Goal: Task Accomplishment & Management: Complete application form

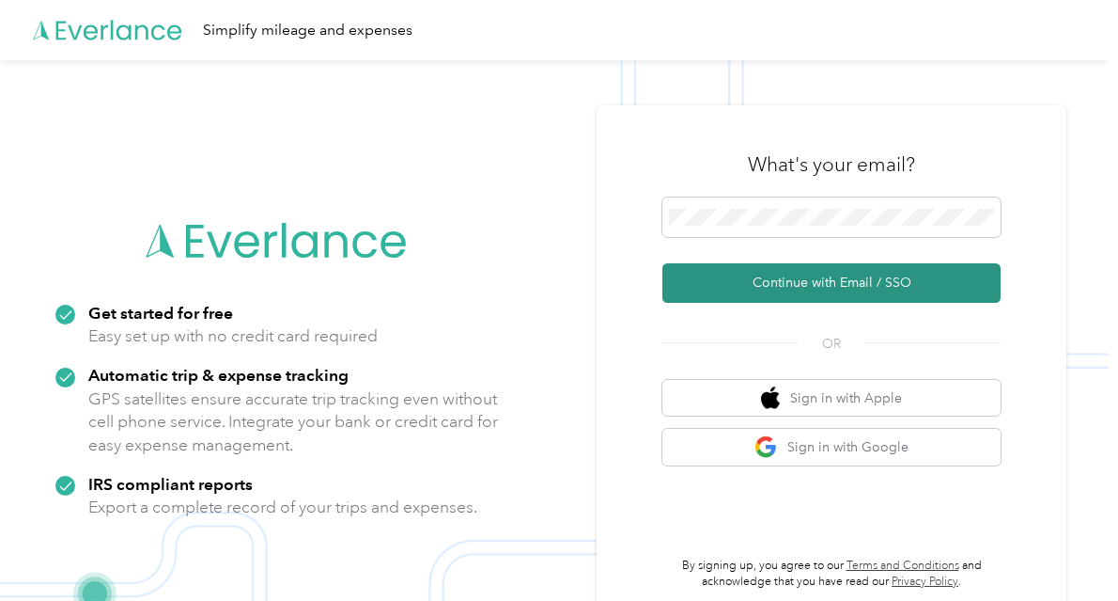
click at [779, 279] on button "Continue with Email / SSO" at bounding box center [832, 282] width 338 height 39
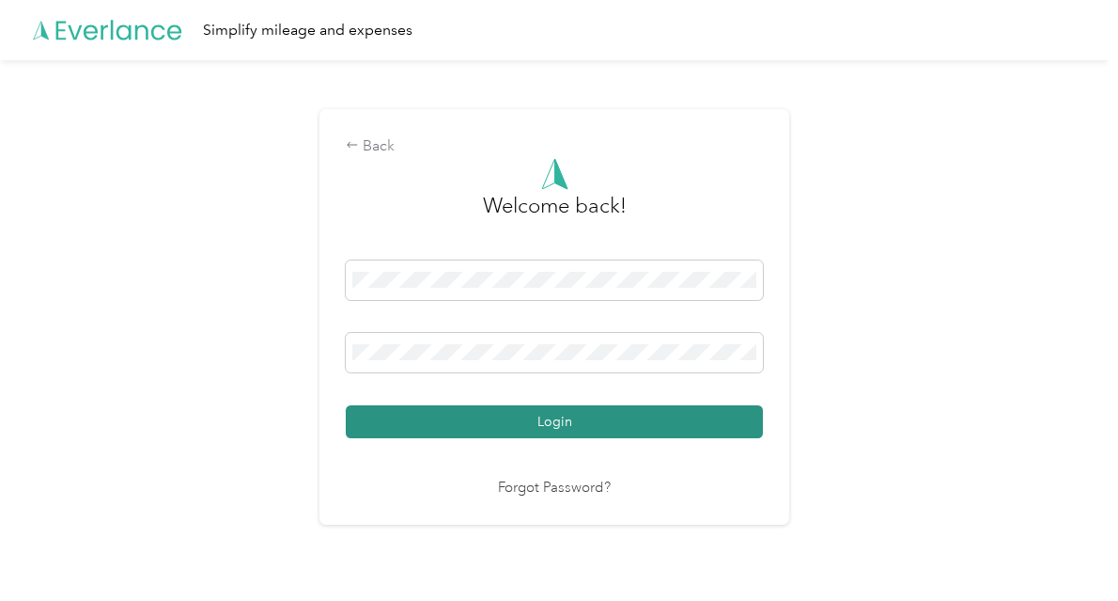
click at [569, 417] on button "Login" at bounding box center [554, 421] width 417 height 33
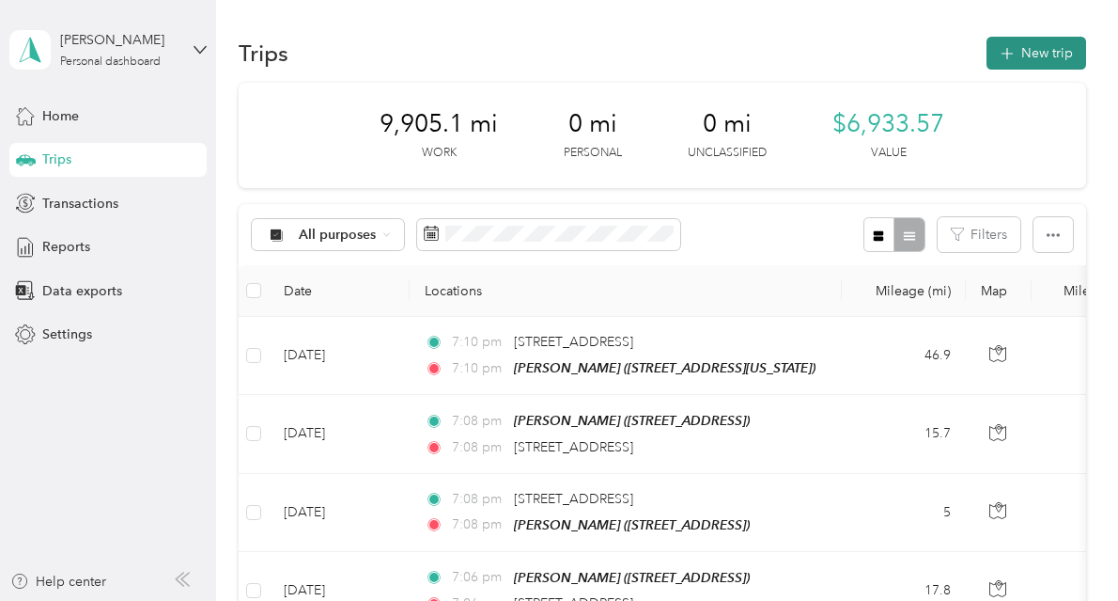
click at [1018, 55] on button "New trip" at bounding box center [1037, 53] width 100 height 33
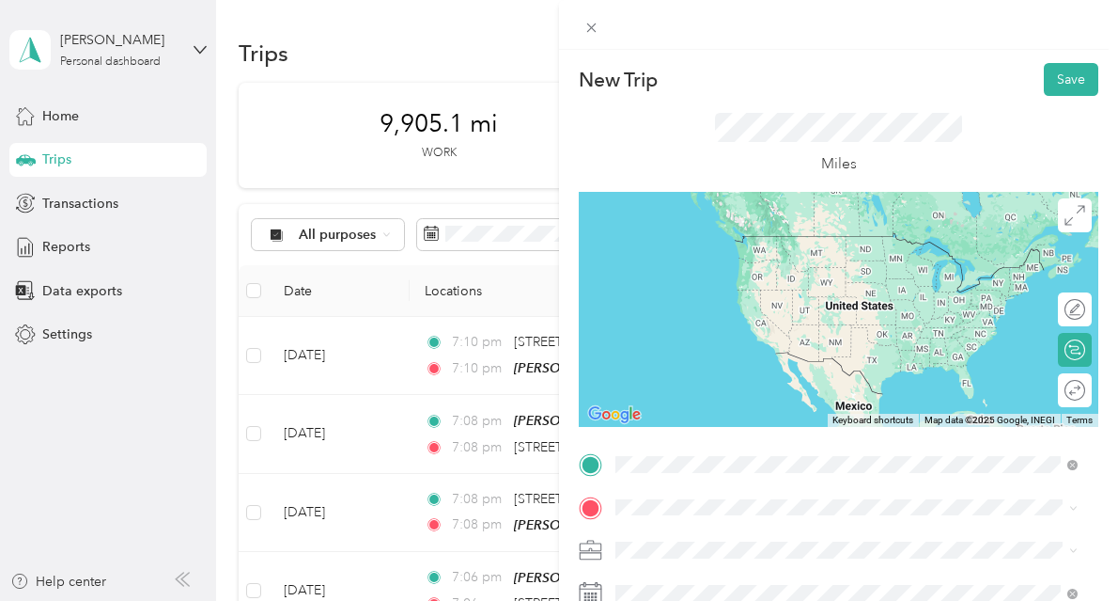
click at [744, 305] on strong "[PERSON_NAME]" at bounding box center [705, 307] width 111 height 17
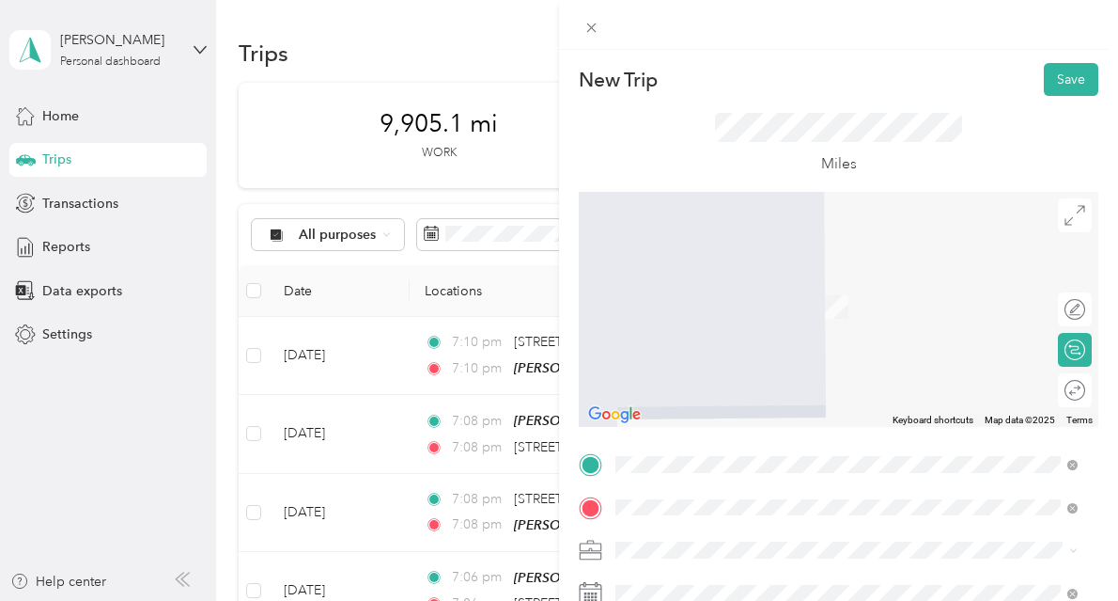
click at [753, 288] on div "[PERSON_NAME]" at bounding box center [709, 284] width 119 height 17
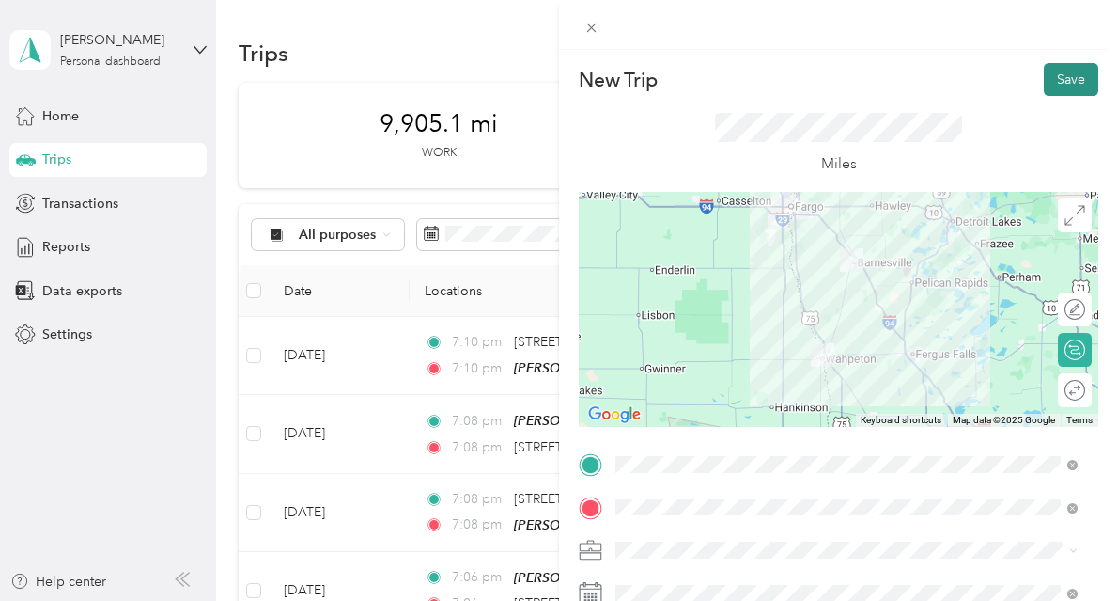
click at [1064, 90] on button "Save" at bounding box center [1071, 79] width 55 height 33
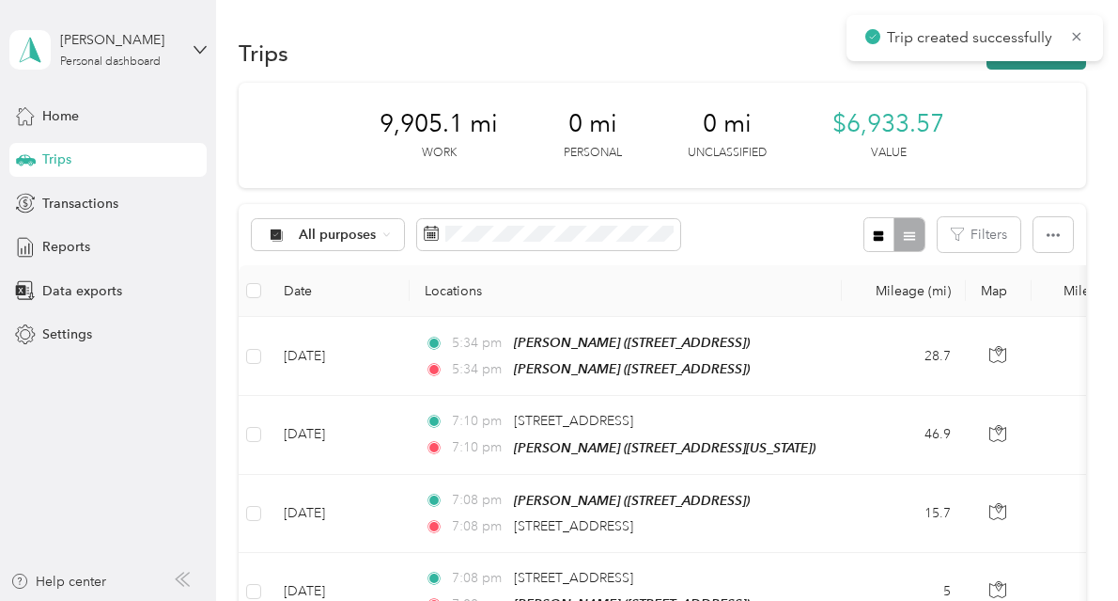
click at [1027, 67] on button "New trip" at bounding box center [1037, 53] width 100 height 33
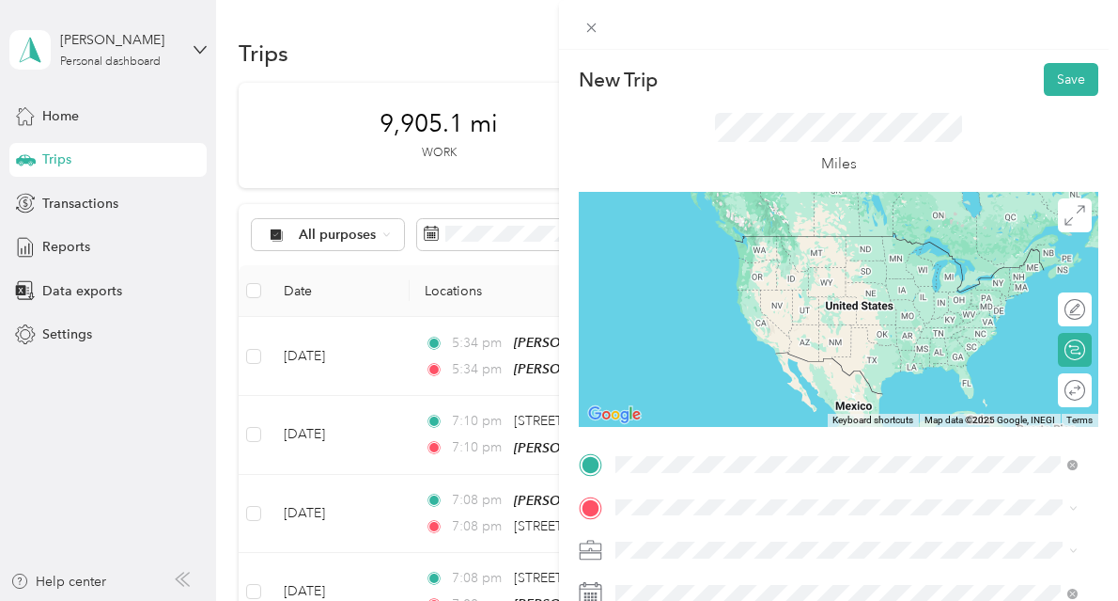
click at [714, 237] on strong "[PERSON_NAME]" at bounding box center [705, 241] width 111 height 17
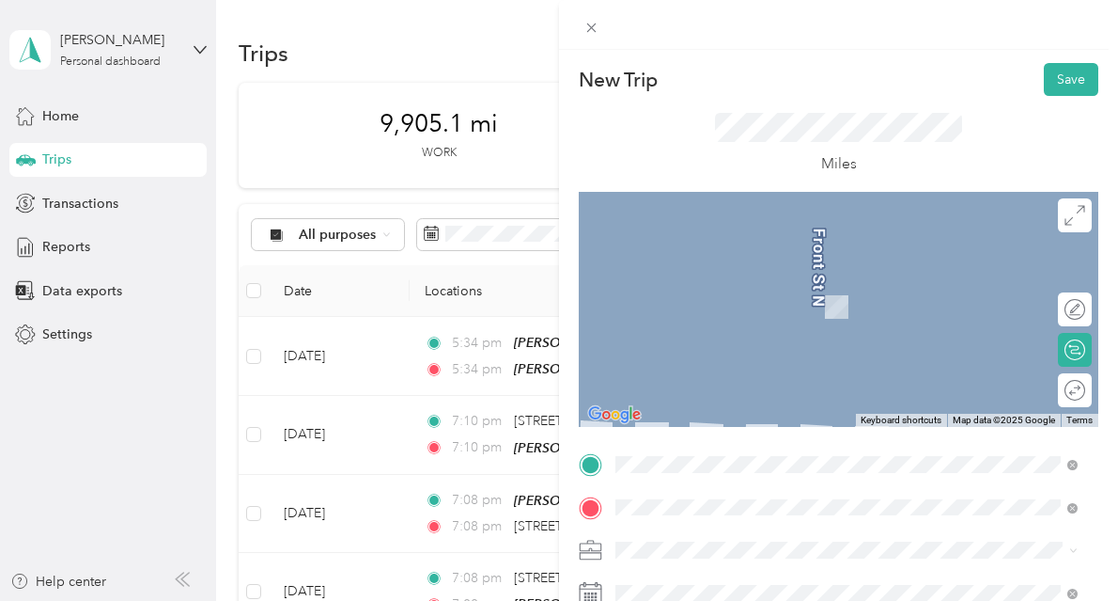
click at [757, 289] on strong "[PERSON_NAME]" at bounding box center [770, 287] width 111 height 17
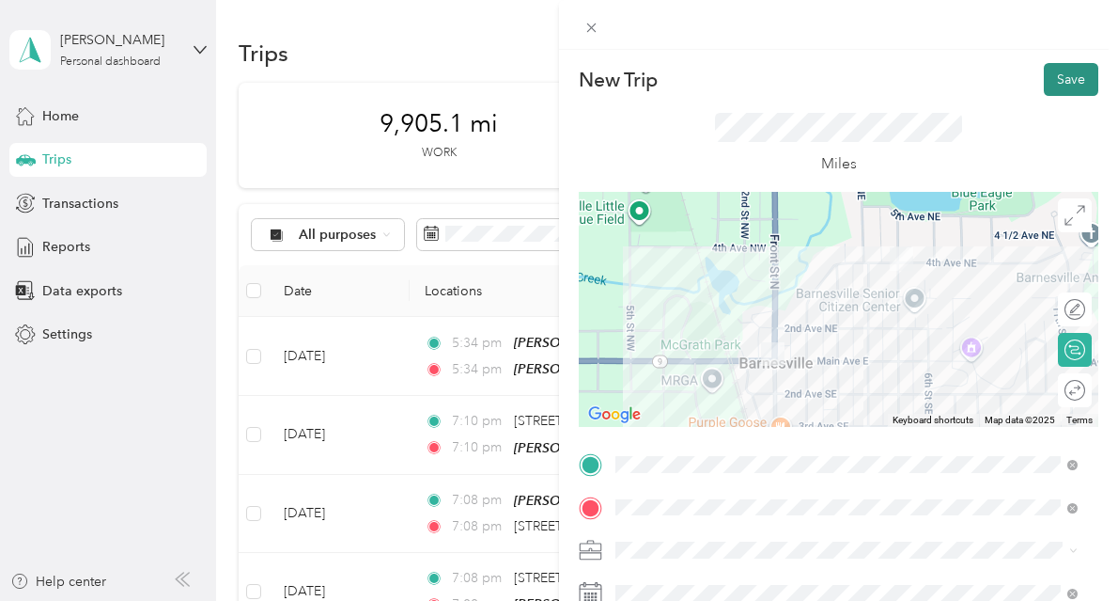
click at [1049, 88] on button "Save" at bounding box center [1071, 79] width 55 height 33
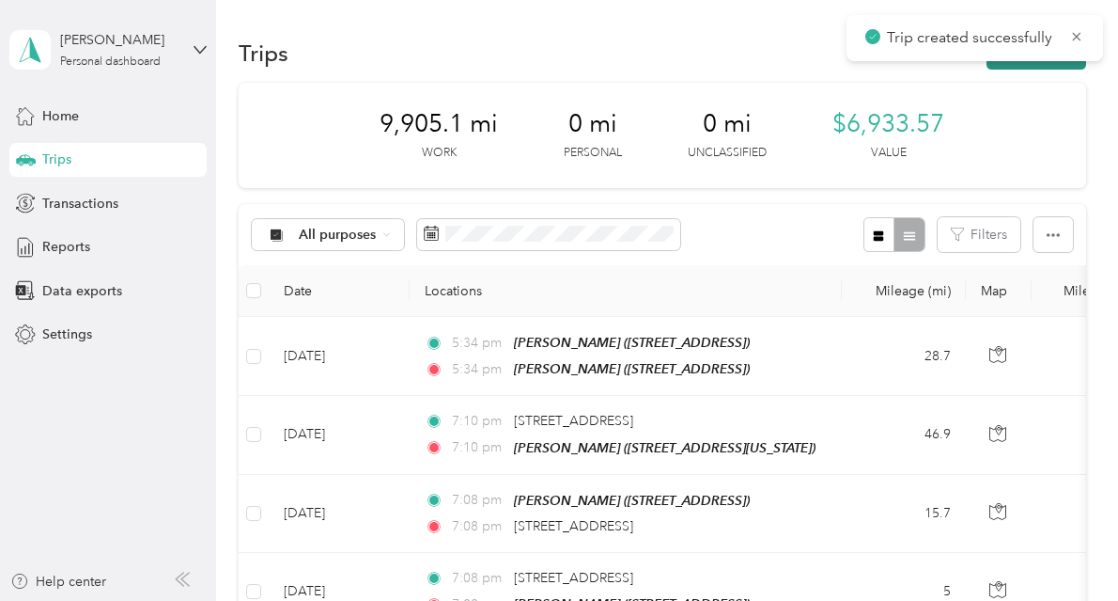
click at [1026, 67] on button "New trip" at bounding box center [1037, 53] width 100 height 33
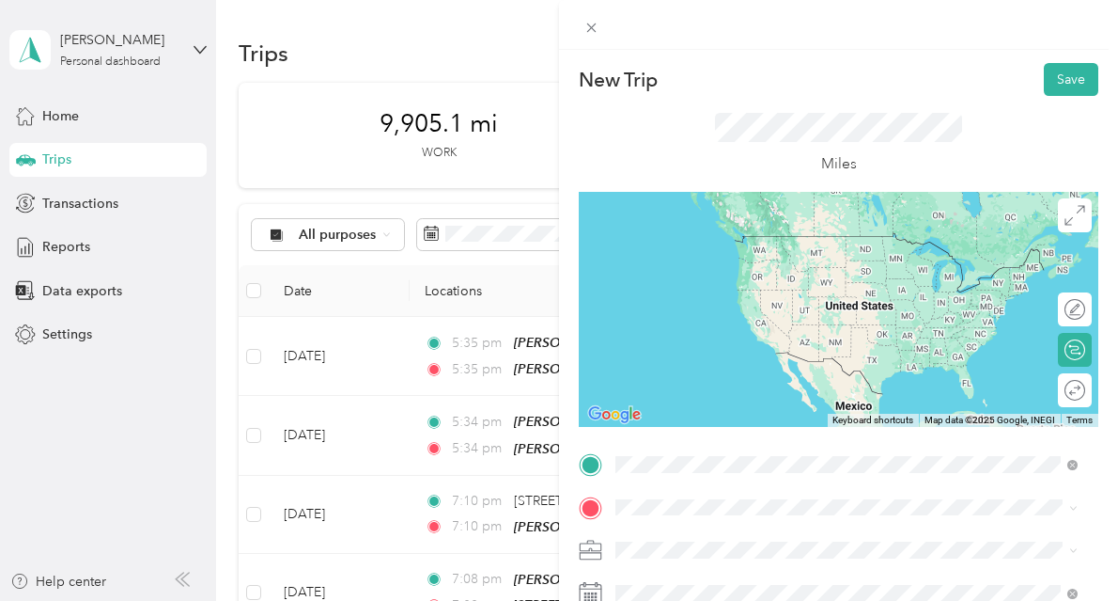
click at [737, 262] on span "[STREET_ADDRESS]" at bounding box center [709, 269] width 119 height 16
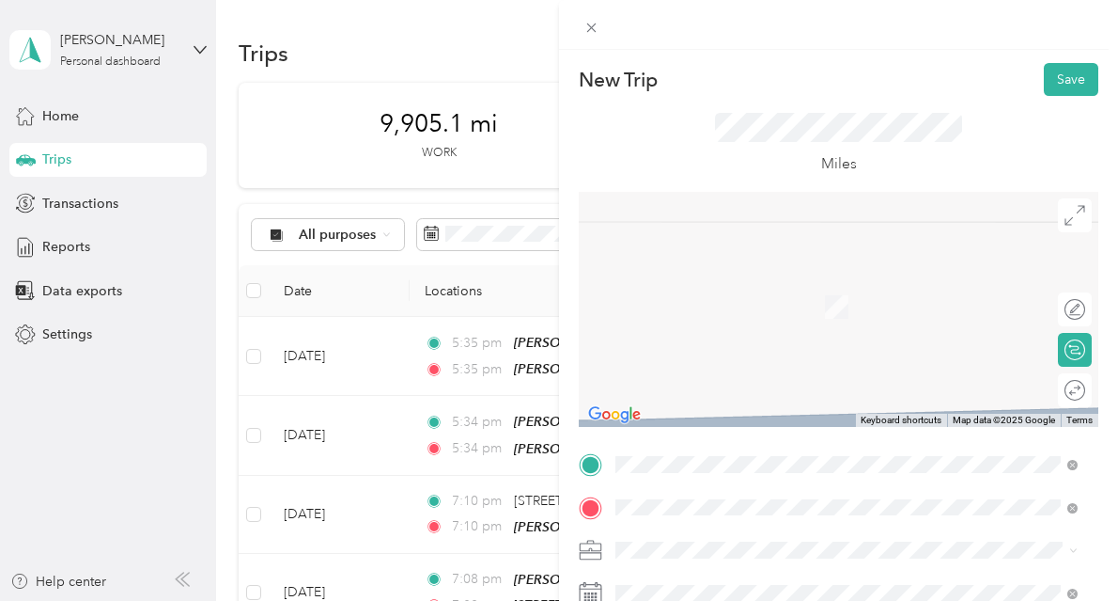
click at [750, 296] on div "TEAM [PERSON_NAME]" at bounding box center [738, 287] width 176 height 23
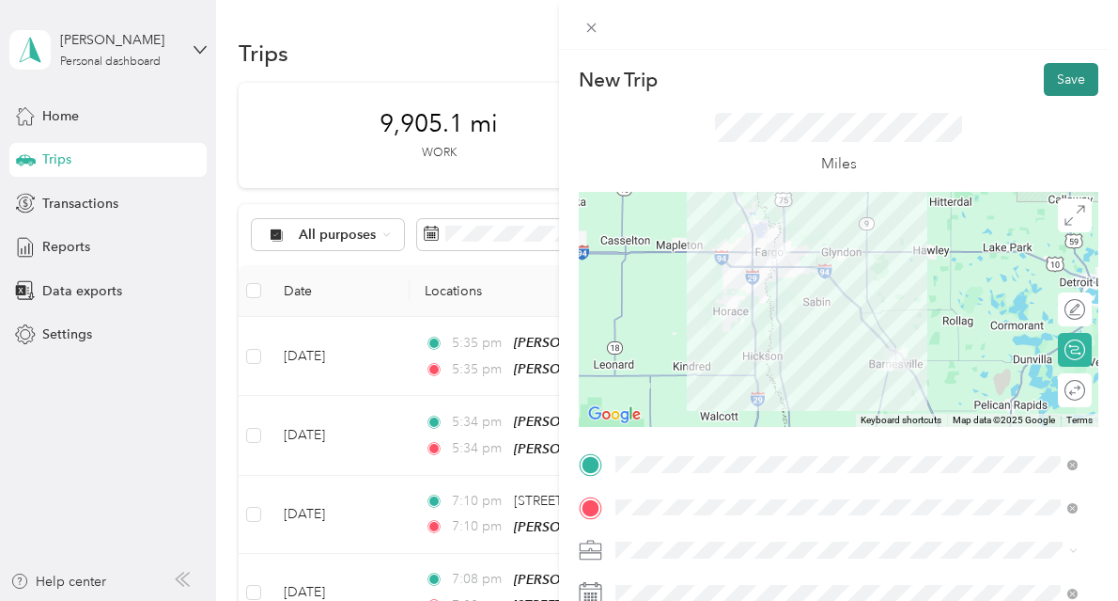
click at [1048, 86] on button "Save" at bounding box center [1071, 79] width 55 height 33
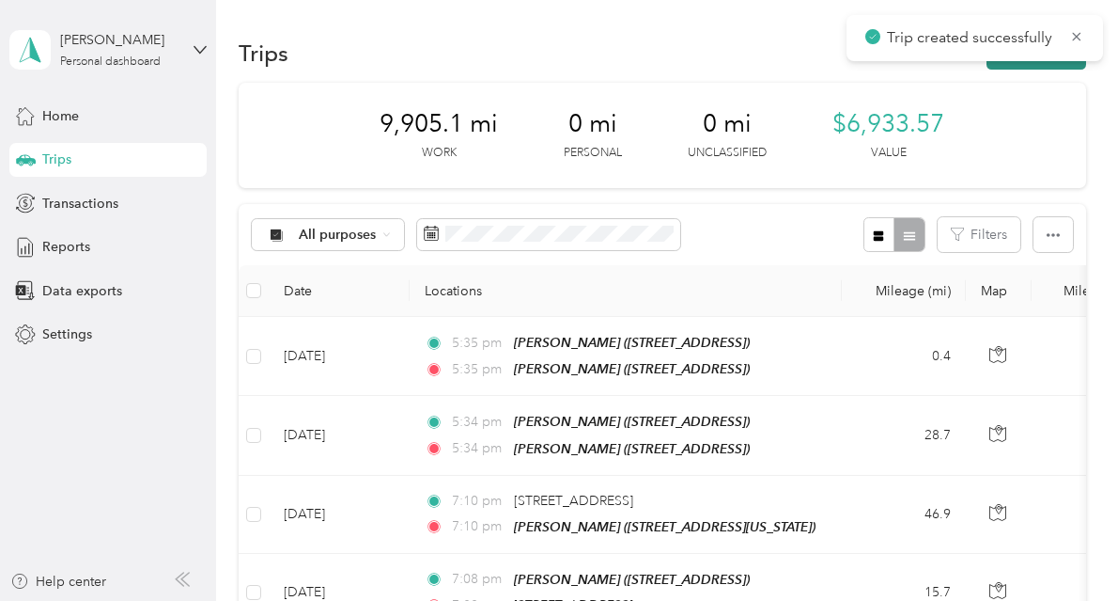
click at [1029, 63] on button "New trip" at bounding box center [1037, 53] width 100 height 33
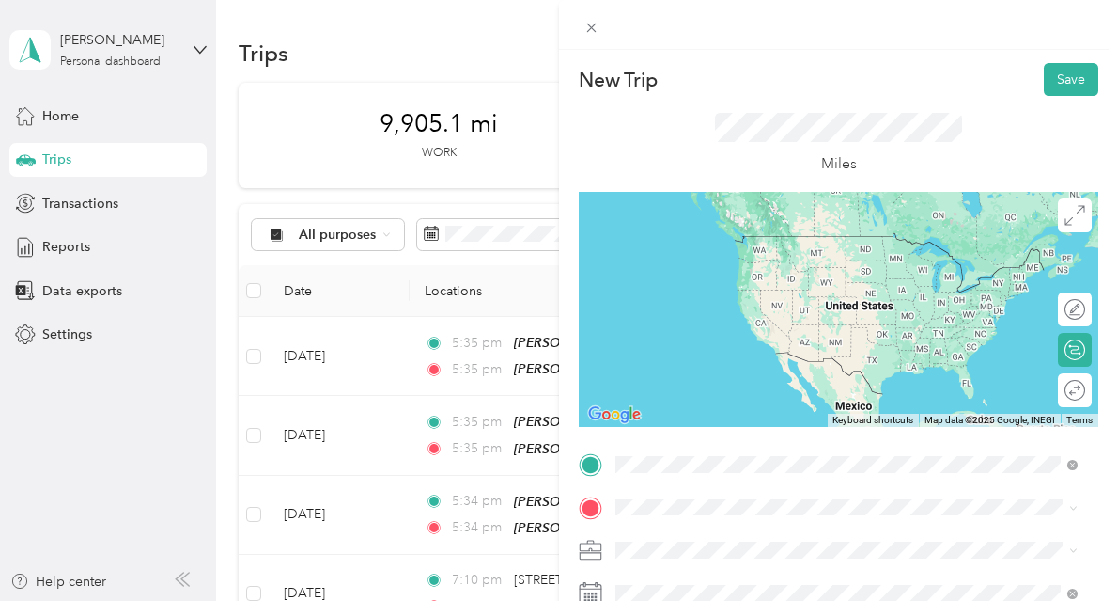
click at [787, 250] on strong "[PERSON_NAME]" at bounding box center [770, 245] width 111 height 17
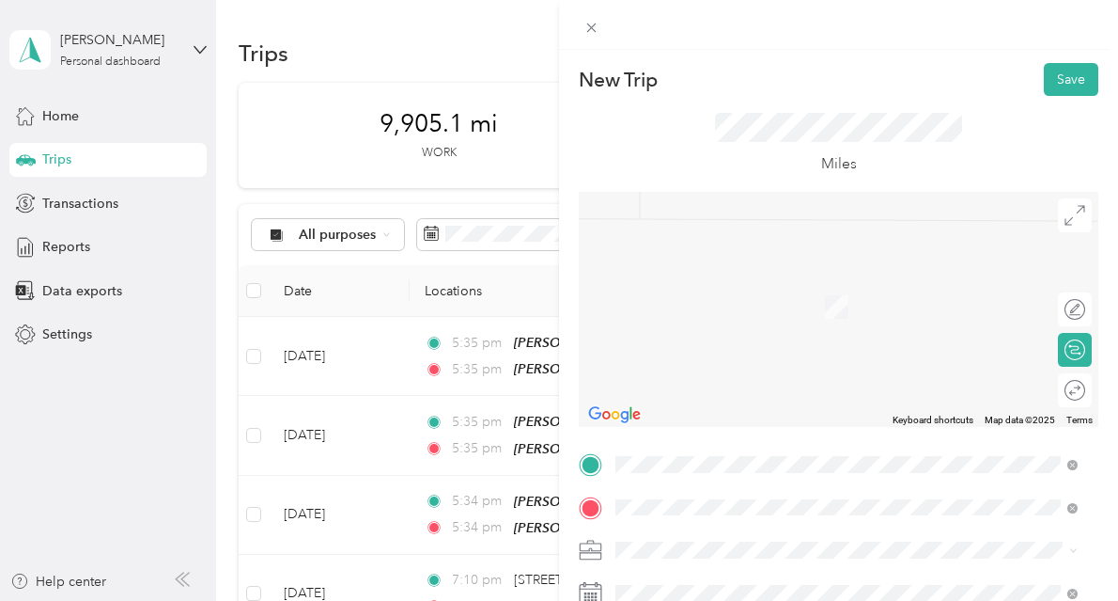
click at [704, 304] on button "TEAM" at bounding box center [679, 294] width 58 height 23
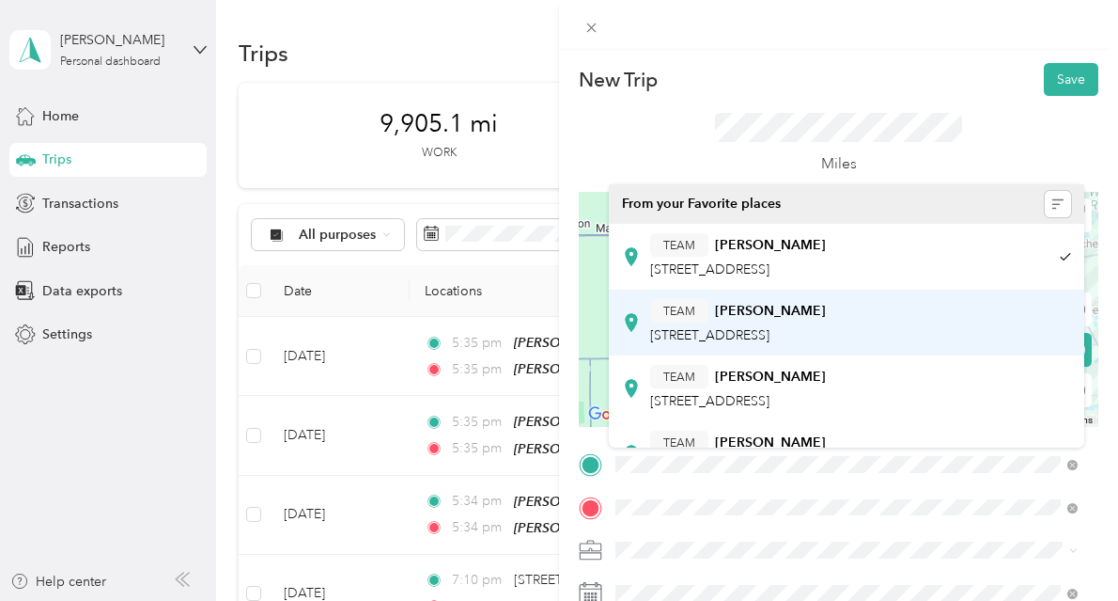
click at [750, 328] on span "[STREET_ADDRESS]" at bounding box center [709, 335] width 119 height 16
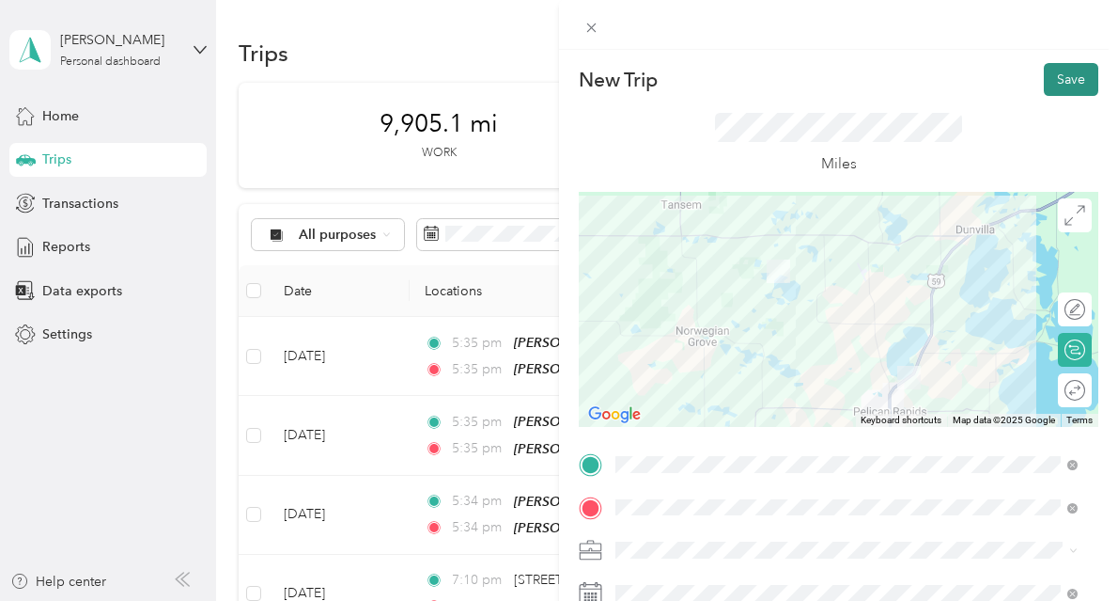
click at [1050, 85] on button "Save" at bounding box center [1071, 79] width 55 height 33
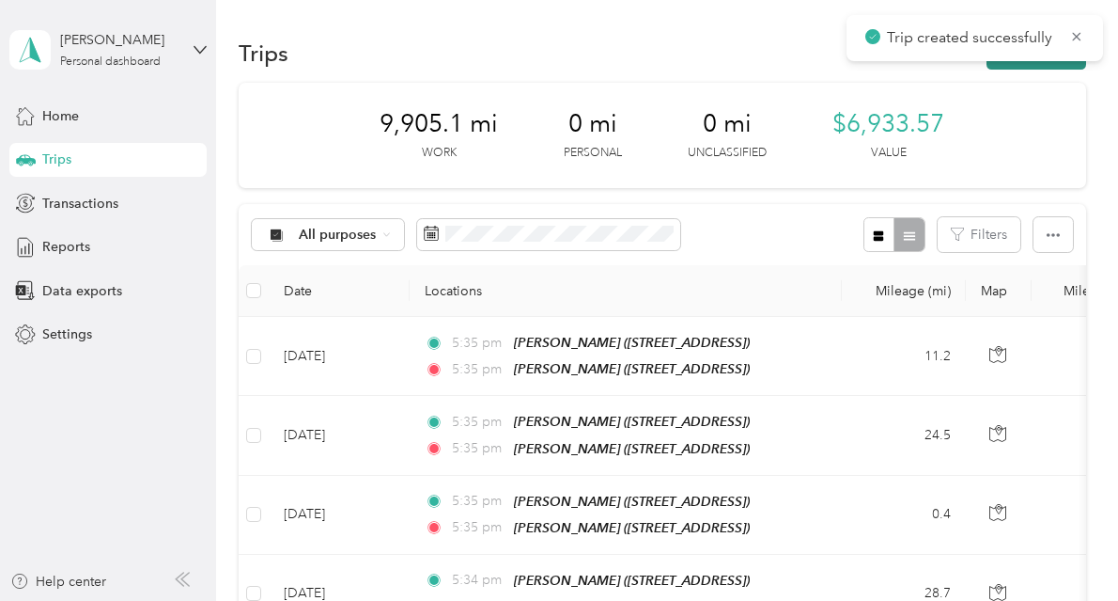
click at [1023, 65] on button "New trip" at bounding box center [1037, 53] width 100 height 33
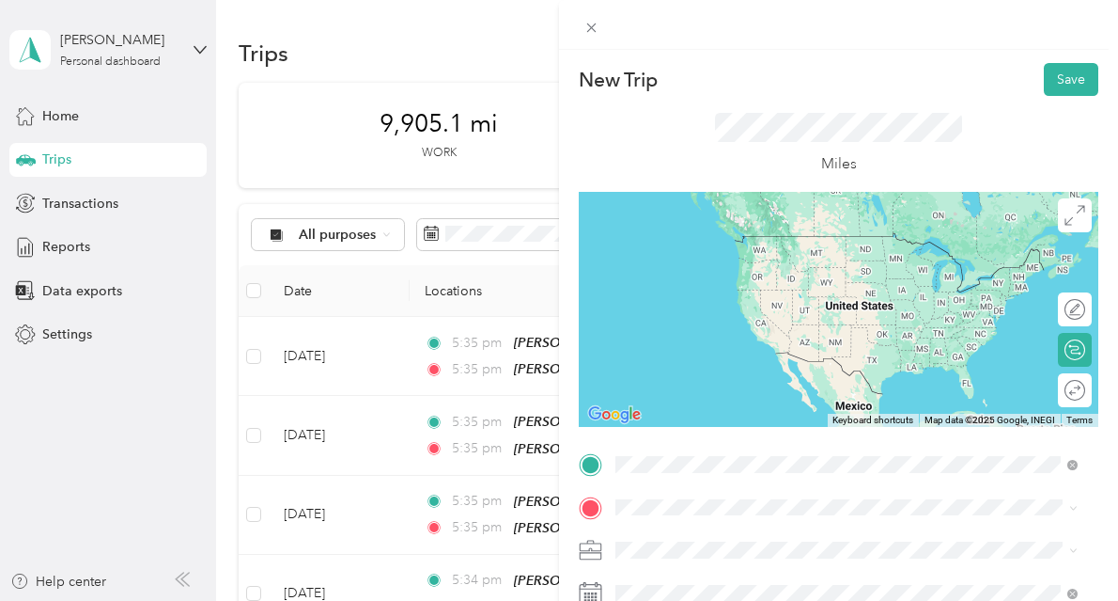
click at [710, 254] on div "TEAM [PERSON_NAME]" at bounding box center [738, 252] width 176 height 23
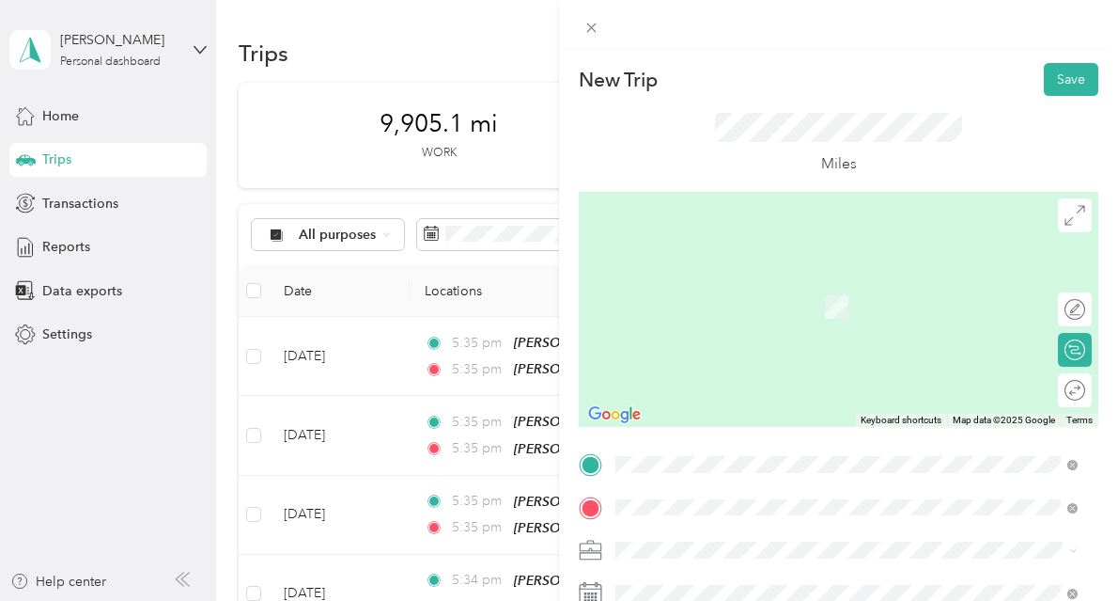
click at [773, 304] on div "TEAM [PERSON_NAME] [STREET_ADDRESS]" at bounding box center [738, 299] width 176 height 46
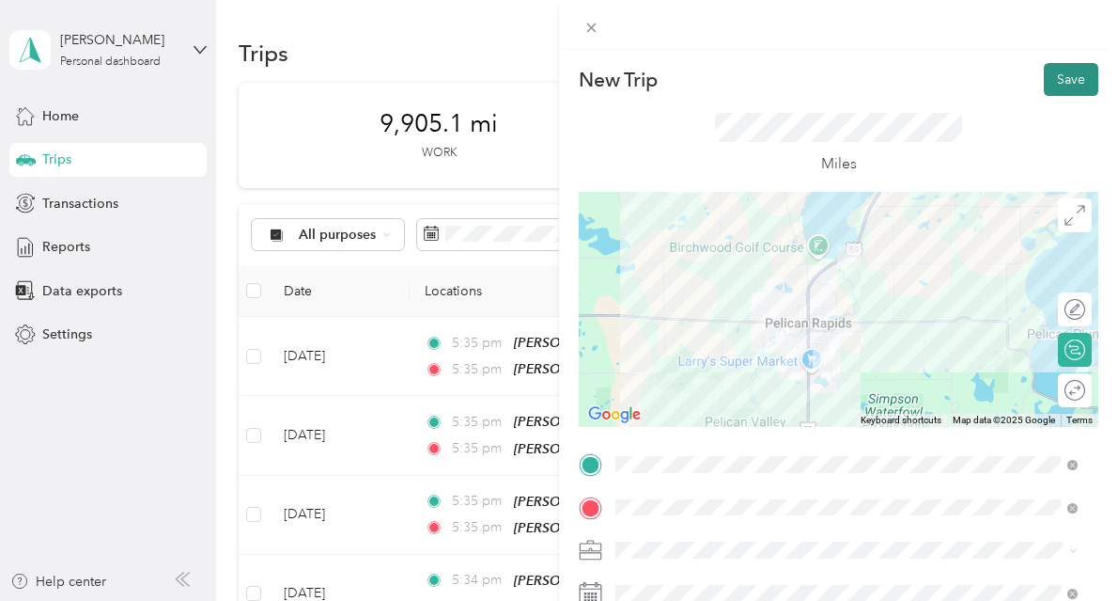
click at [1044, 90] on button "Save" at bounding box center [1071, 79] width 55 height 33
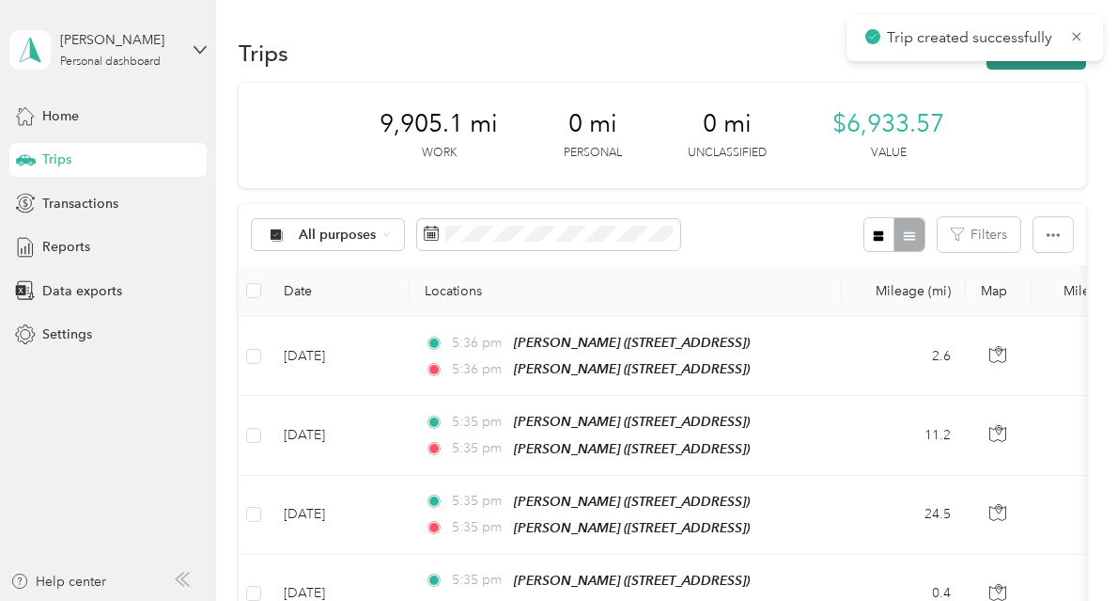
click at [1026, 62] on button "New trip" at bounding box center [1037, 53] width 100 height 33
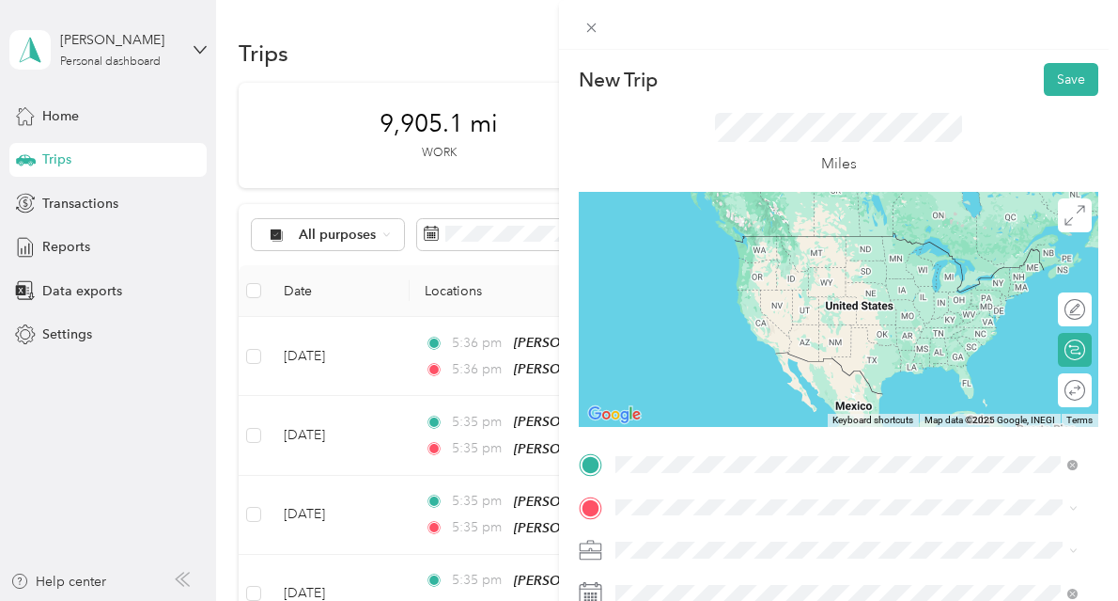
click at [698, 264] on span "[STREET_ADDRESS]" at bounding box center [709, 269] width 119 height 16
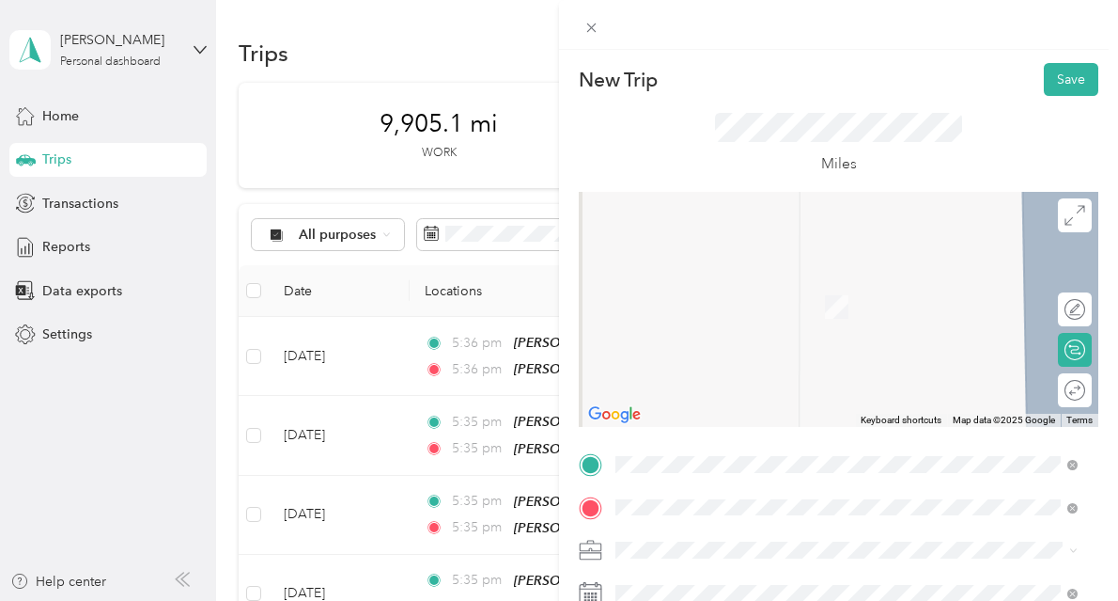
click at [726, 310] on span "[STREET_ADDRESS]" at bounding box center [709, 312] width 119 height 16
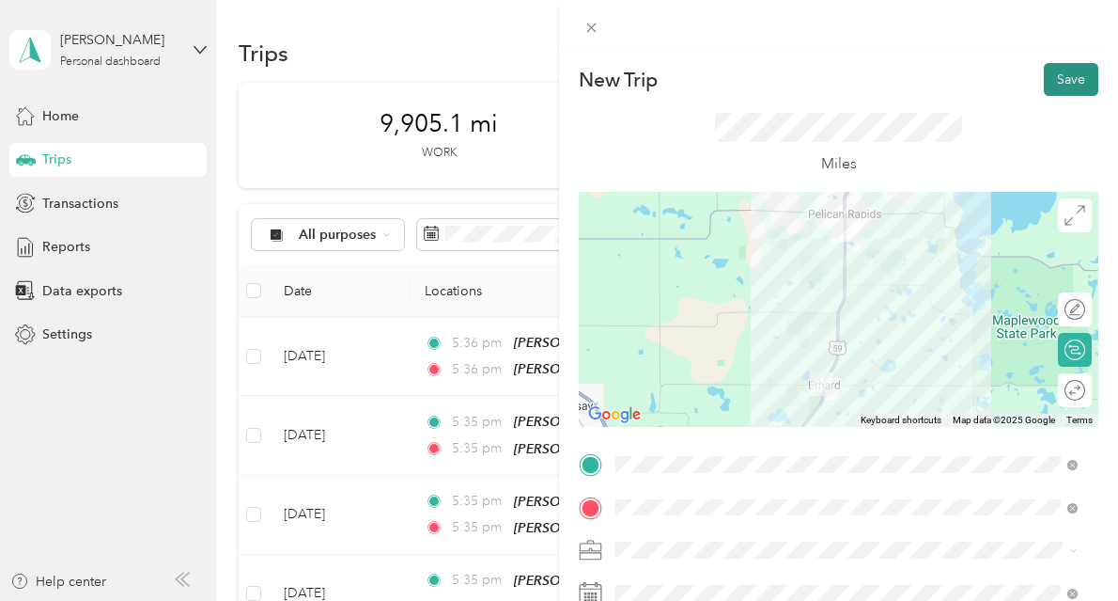
click at [1054, 86] on button "Save" at bounding box center [1071, 79] width 55 height 33
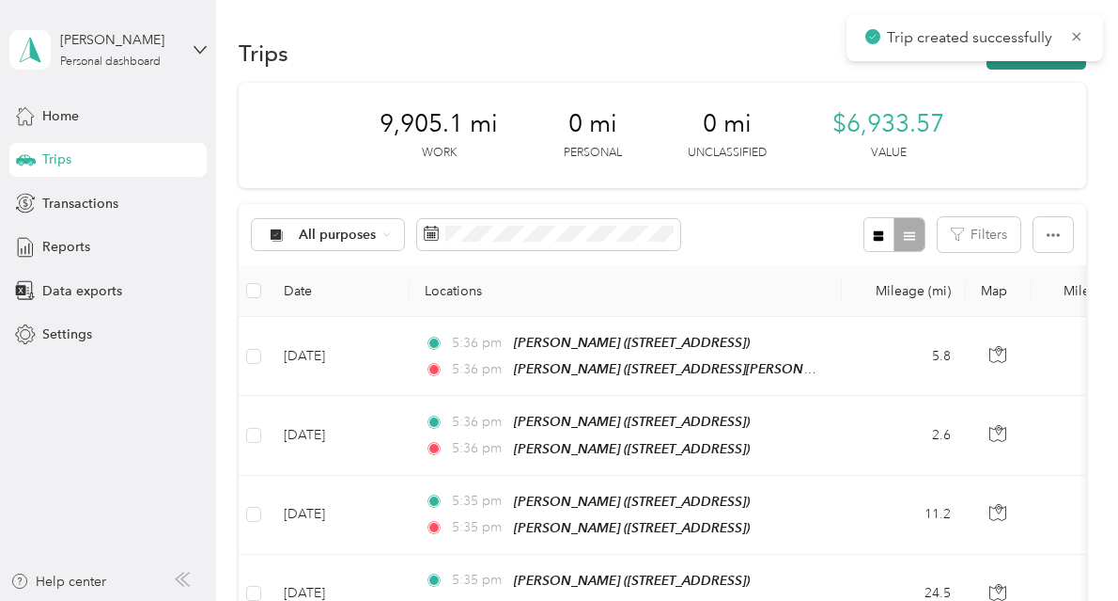
click at [1025, 66] on button "New trip" at bounding box center [1037, 53] width 100 height 33
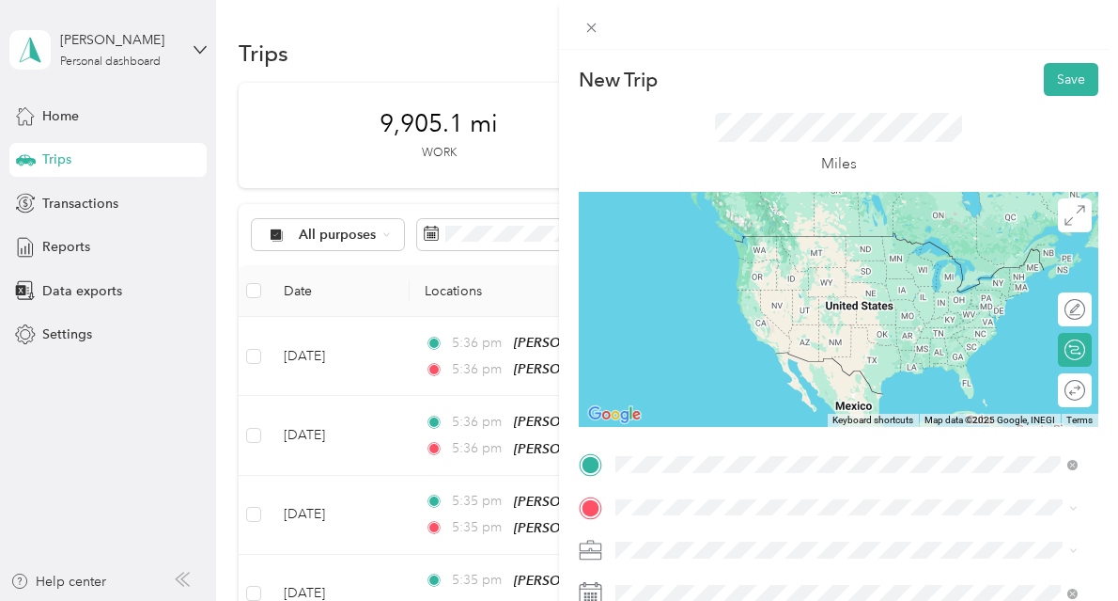
click at [700, 272] on span "[STREET_ADDRESS]" at bounding box center [709, 269] width 119 height 16
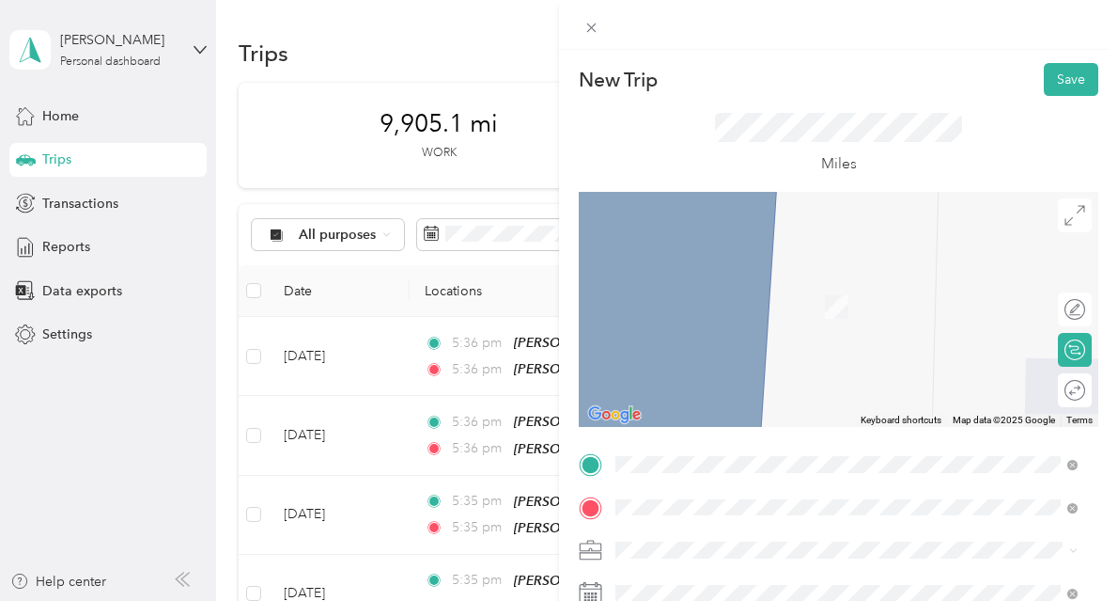
click at [705, 307] on span "[STREET_ADDRESS]" at bounding box center [709, 306] width 119 height 16
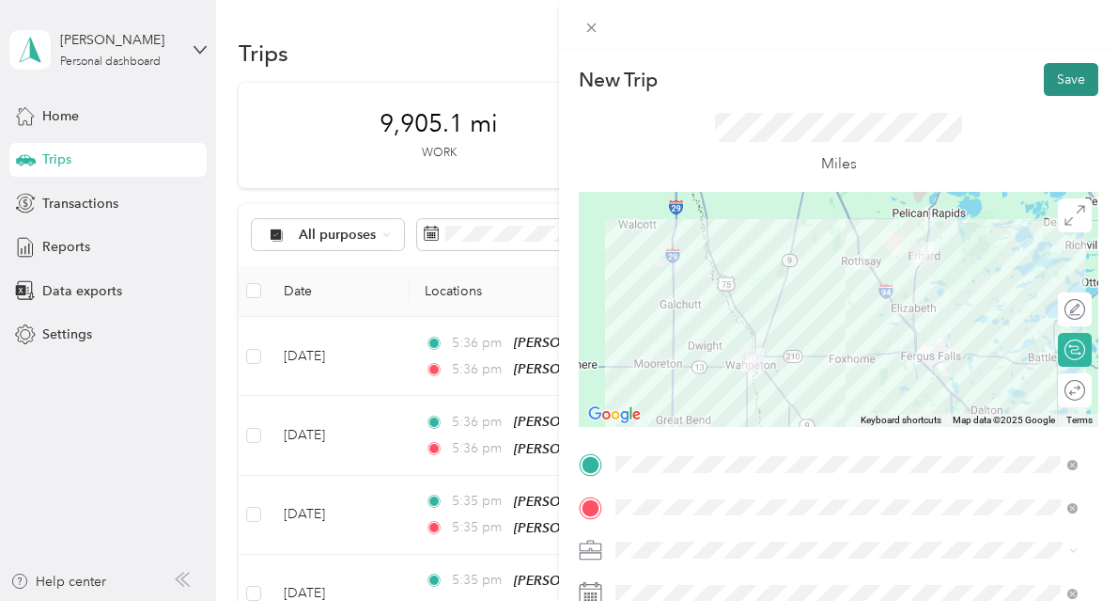
click at [1052, 71] on button "Save" at bounding box center [1071, 79] width 55 height 33
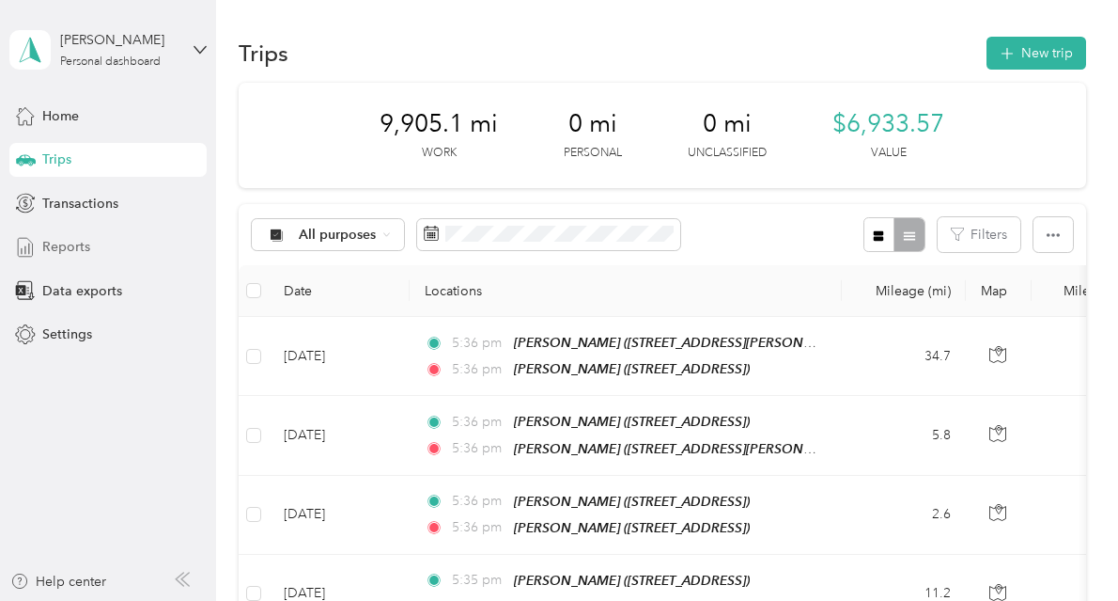
click at [89, 245] on div "Reports" at bounding box center [107, 247] width 197 height 34
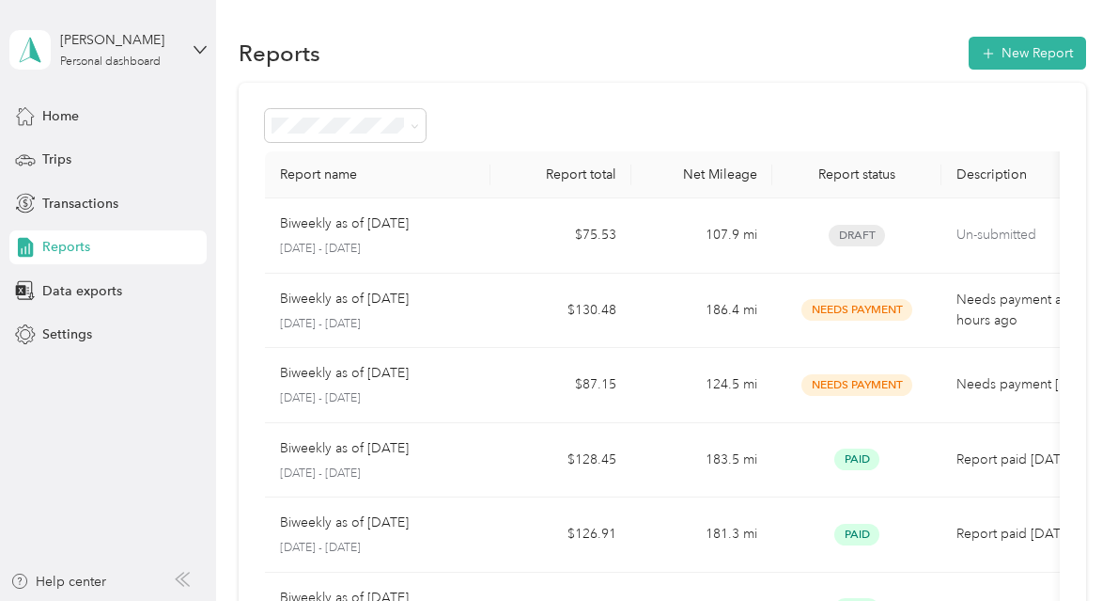
click at [72, 247] on span "Reports" at bounding box center [66, 247] width 48 height 20
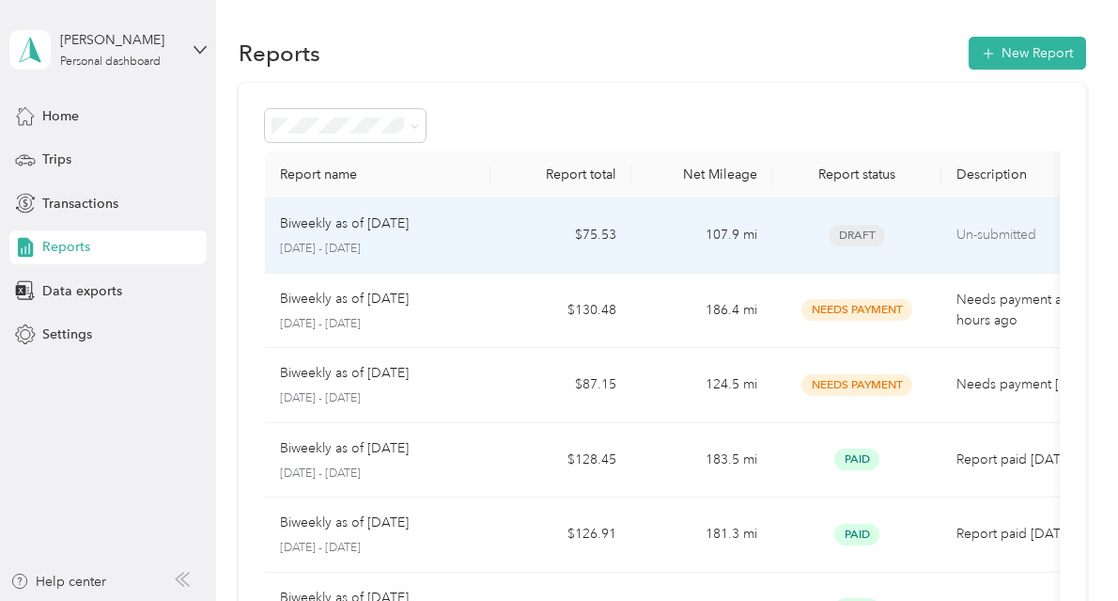
click at [345, 215] on p "Biweekly as of [DATE]" at bounding box center [344, 223] width 129 height 21
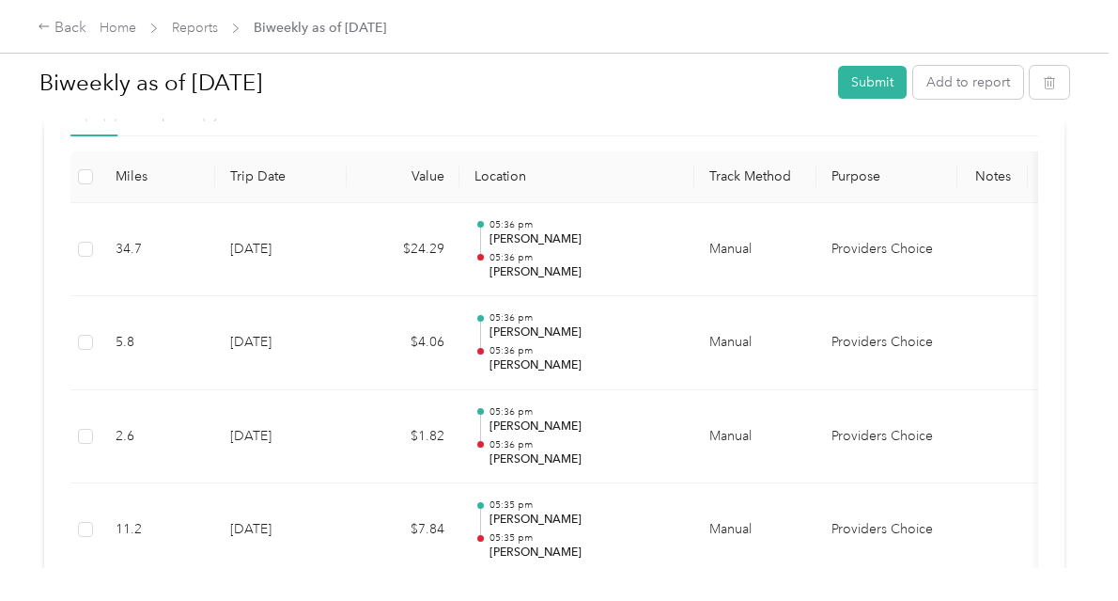
scroll to position [465, 0]
click at [863, 89] on button "Submit" at bounding box center [872, 82] width 69 height 33
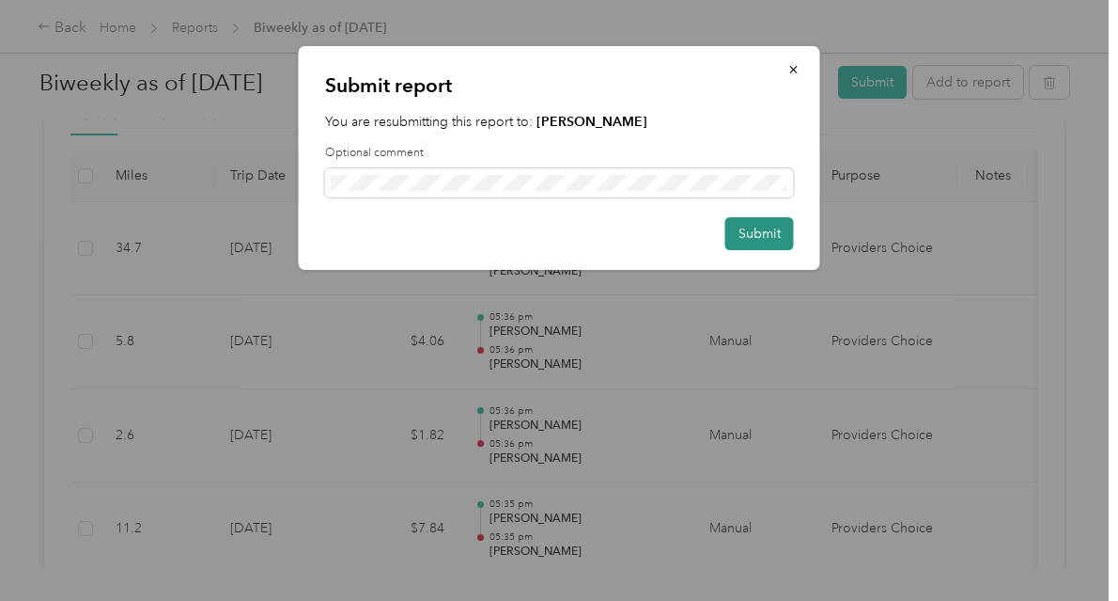
click at [757, 230] on button "Submit" at bounding box center [760, 233] width 69 height 33
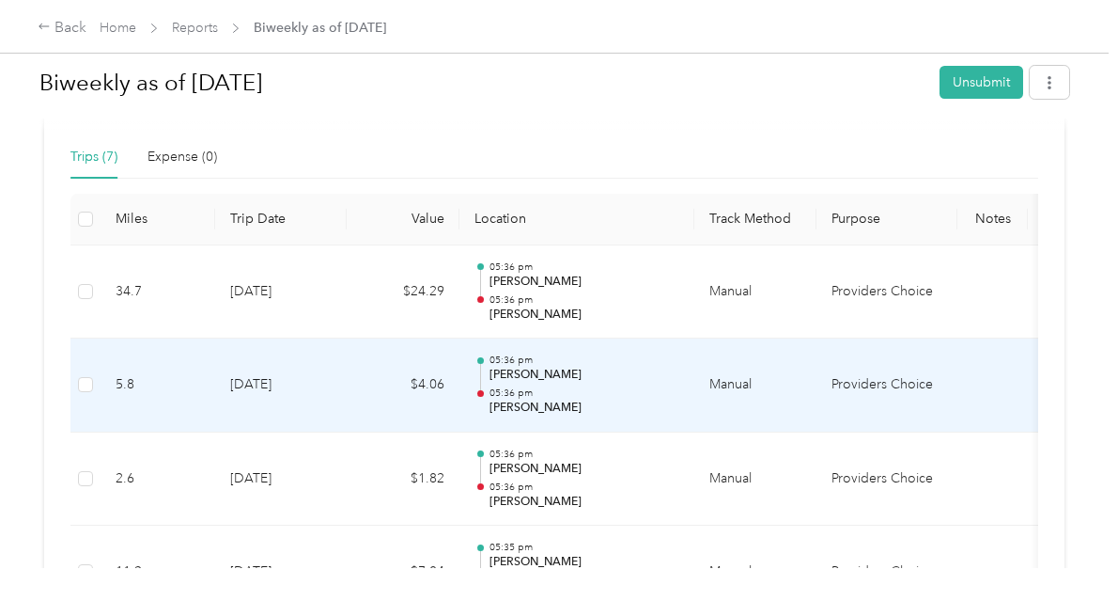
scroll to position [413, 0]
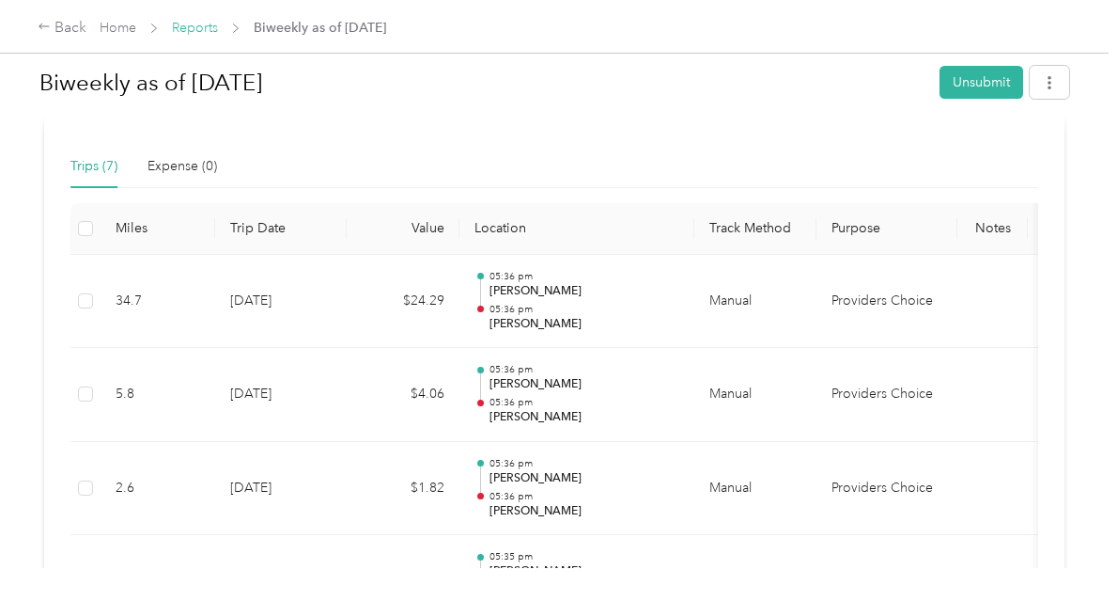
click at [195, 29] on link "Reports" at bounding box center [195, 28] width 46 height 16
